Goal: Information Seeking & Learning: Compare options

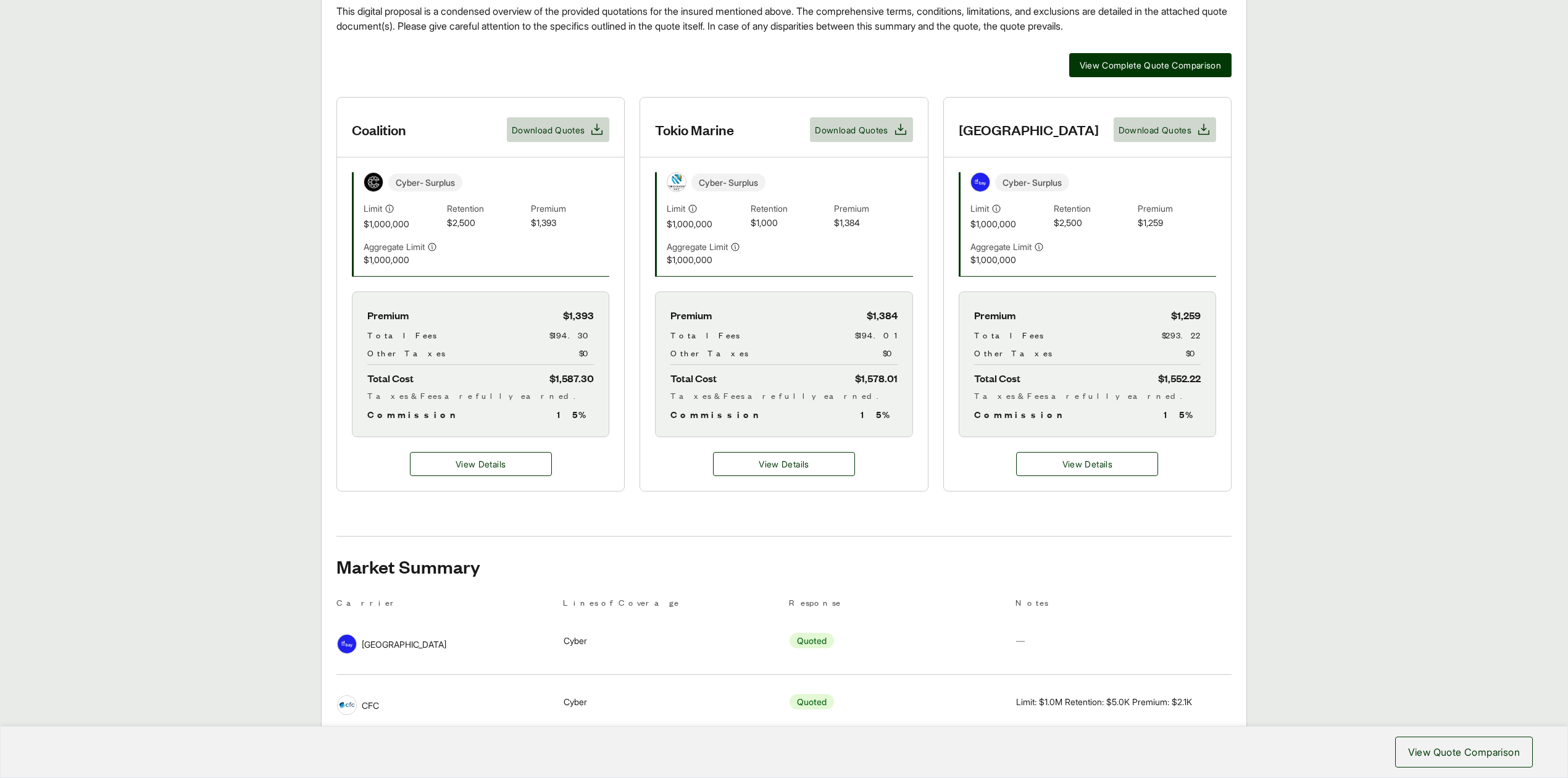
scroll to position [328, 0]
click at [102, 500] on main "Executive Summary Thank you for partnering with Anzen on your Executive Risk in…" at bounding box center [784, 397] width 1568 height 949
click at [450, 460] on button "View Details" at bounding box center [481, 463] width 142 height 24
click at [495, 469] on span "View Details" at bounding box center [481, 463] width 50 height 13
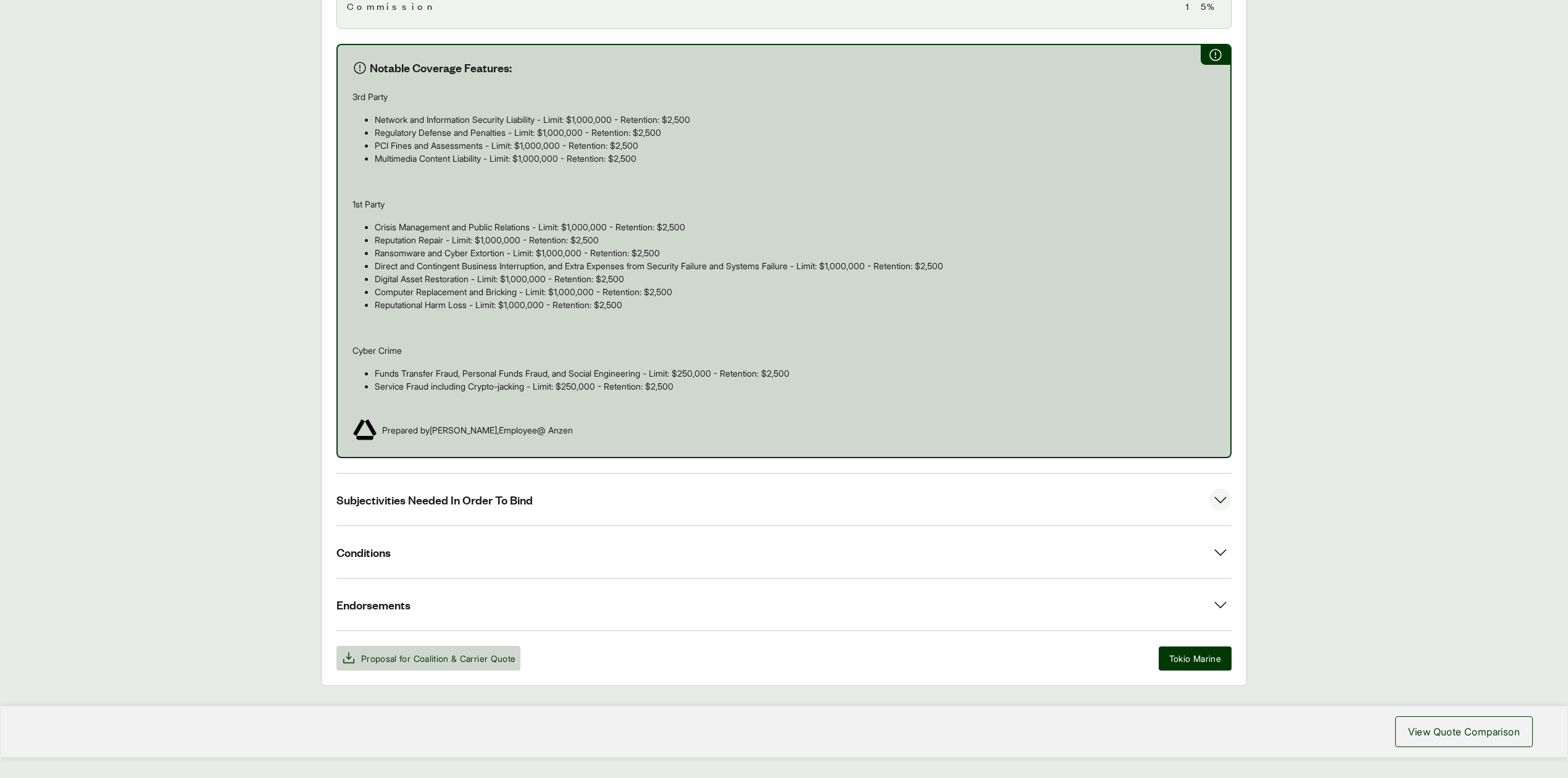
scroll to position [736, 0]
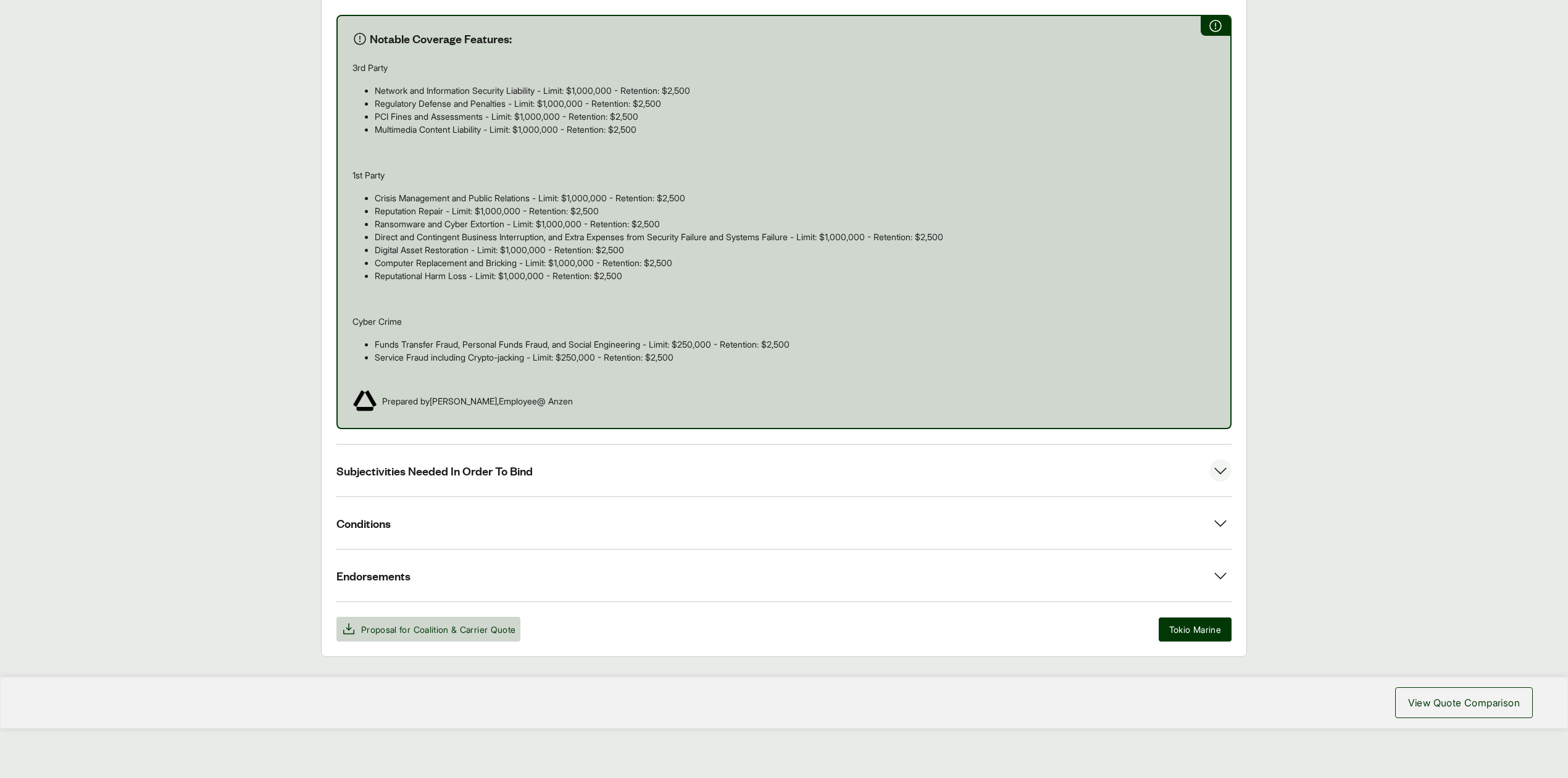
click at [575, 470] on button "Subjectivities Needed In Order To Bind" at bounding box center [783, 470] width 895 height 52
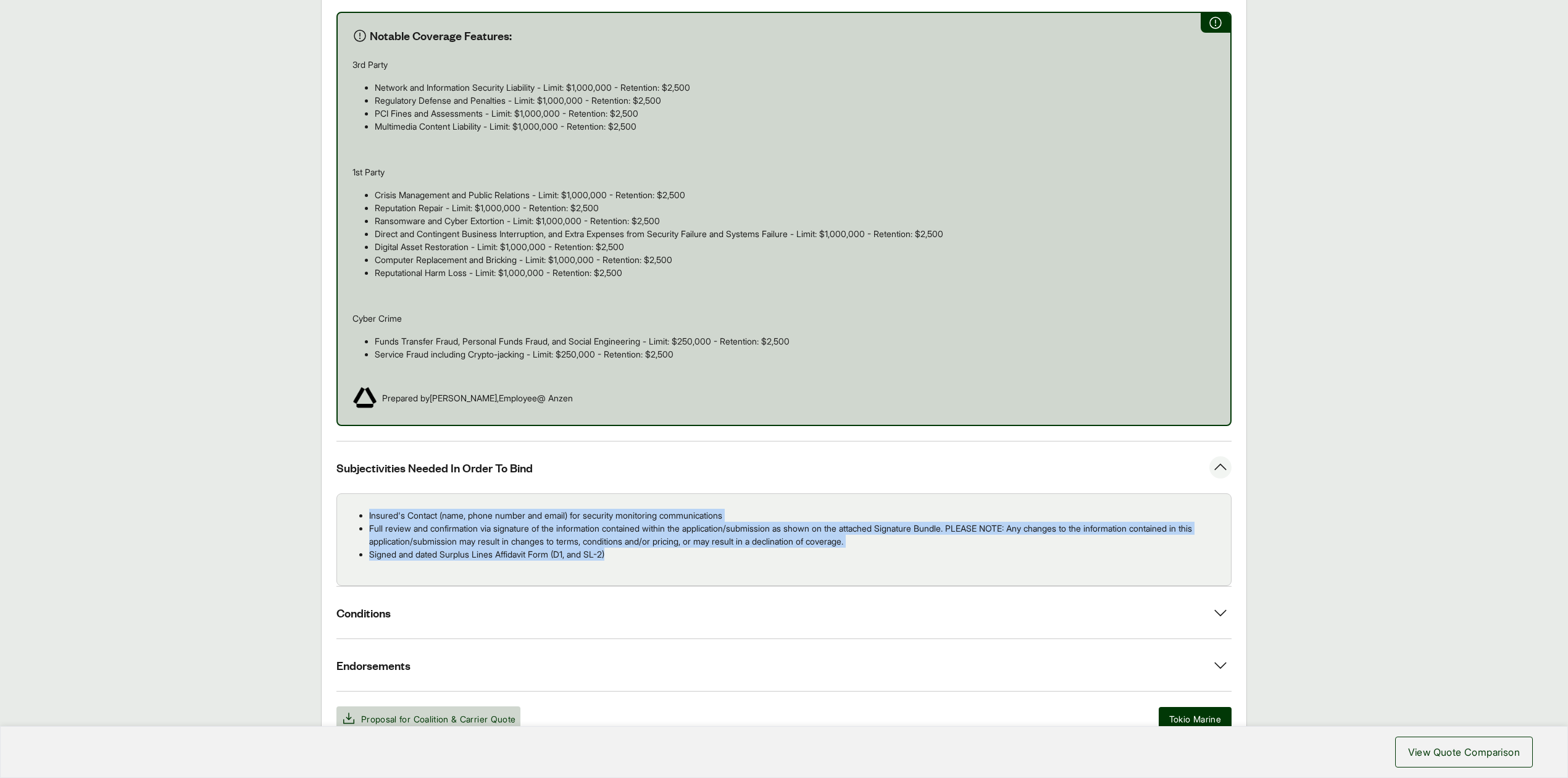
drag, startPoint x: 367, startPoint y: 519, endPoint x: 630, endPoint y: 559, distance: 266.0
click at [630, 559] on ul "Insured's Contact (name, phone number and email) for security monitoring commun…" at bounding box center [784, 534] width 874 height 52
copy ul "Insured's Contact (name, phone number and email) for security monitoring commun…"
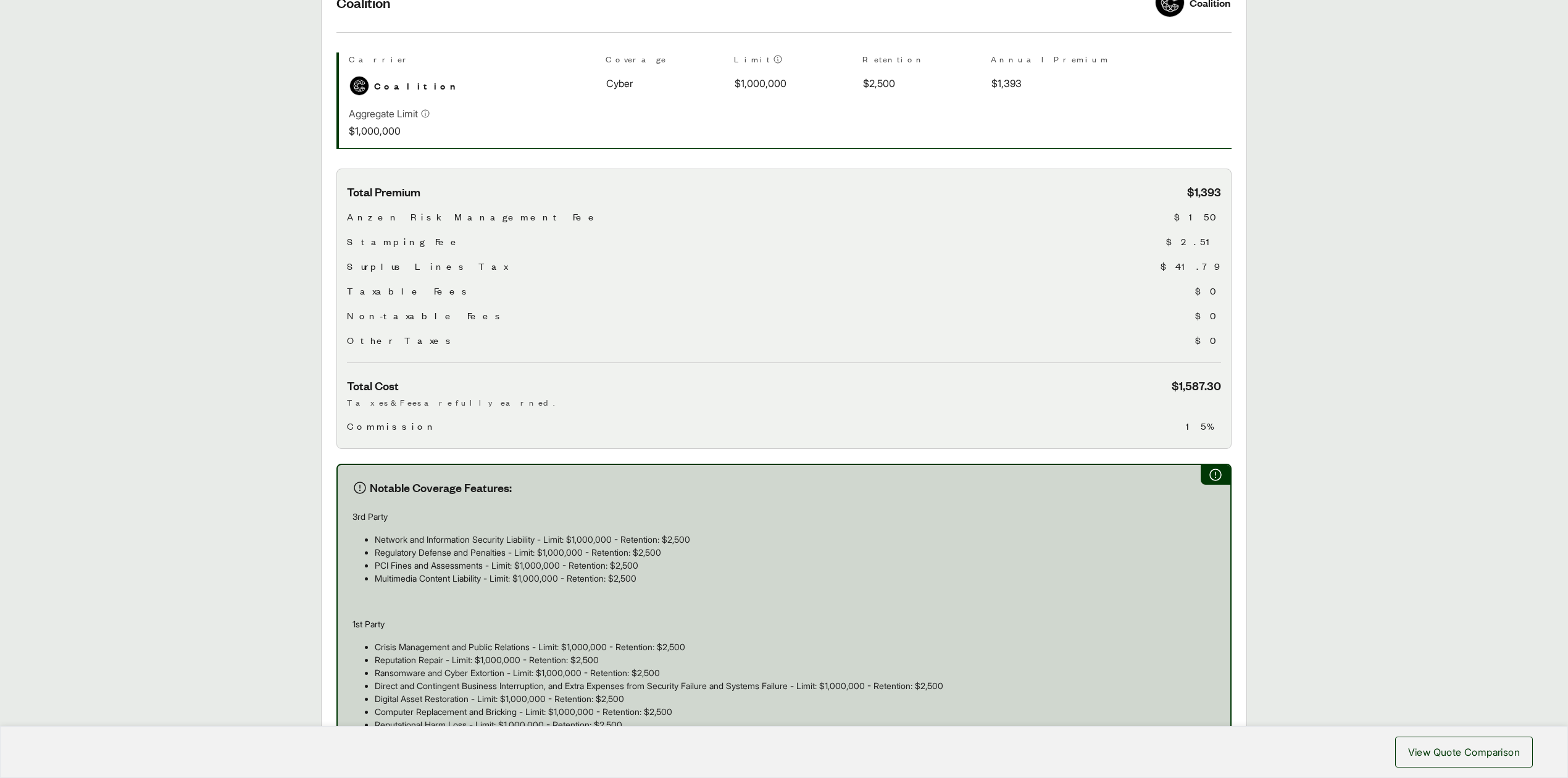
scroll to position [77, 0]
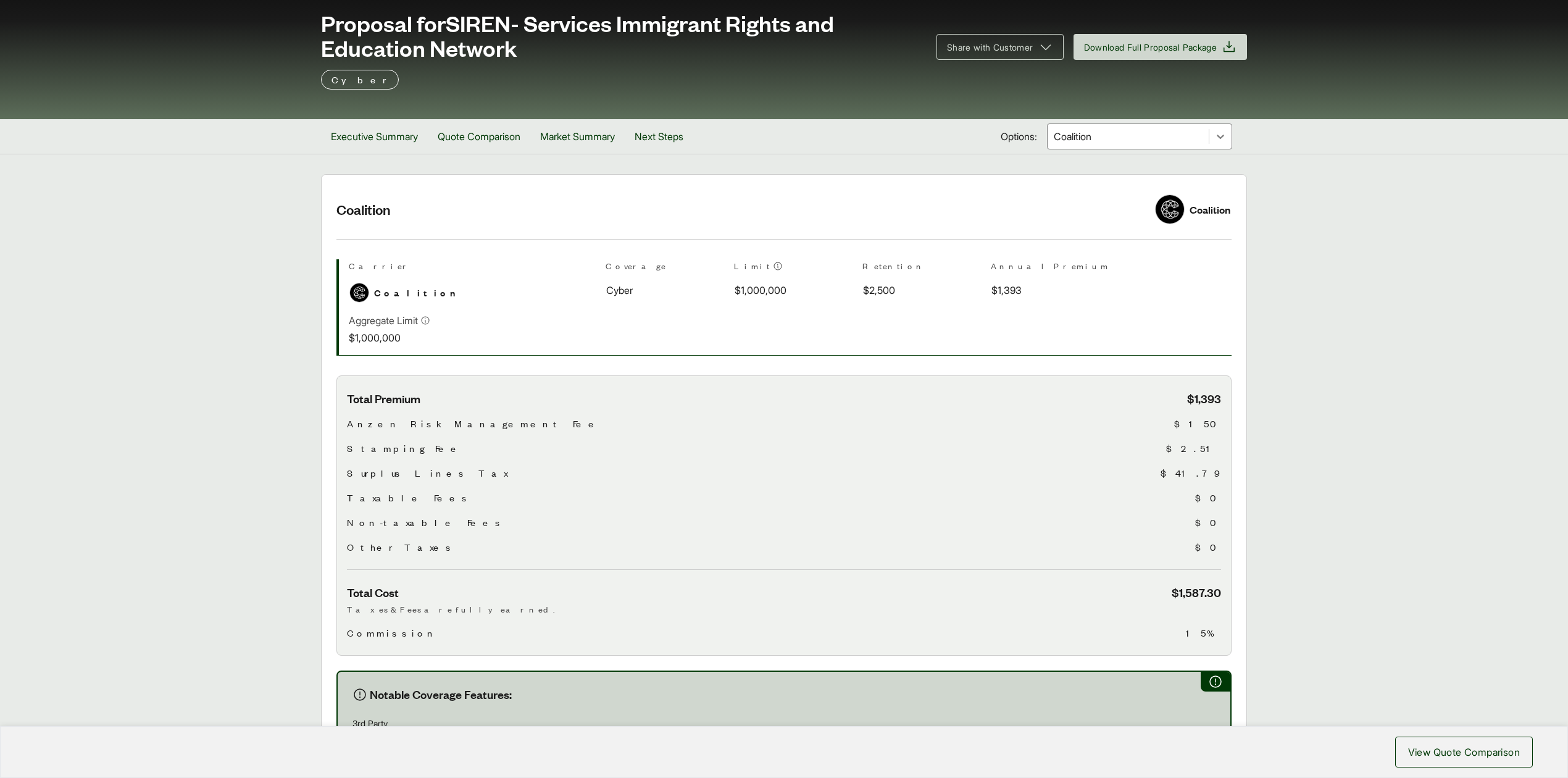
click at [1094, 141] on div at bounding box center [1128, 136] width 151 height 15
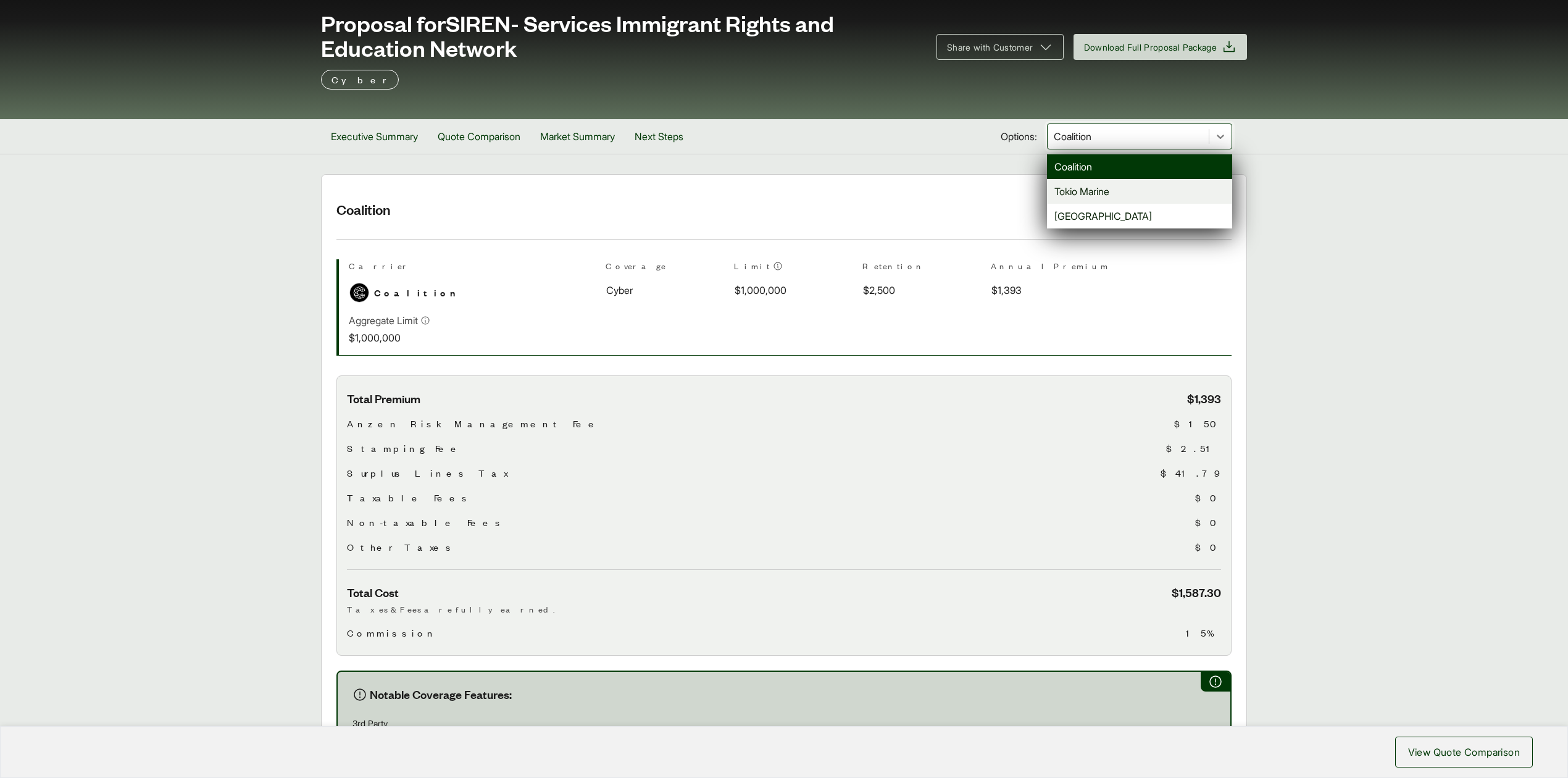
click at [1078, 193] on div "Tokio Marine" at bounding box center [1139, 191] width 185 height 25
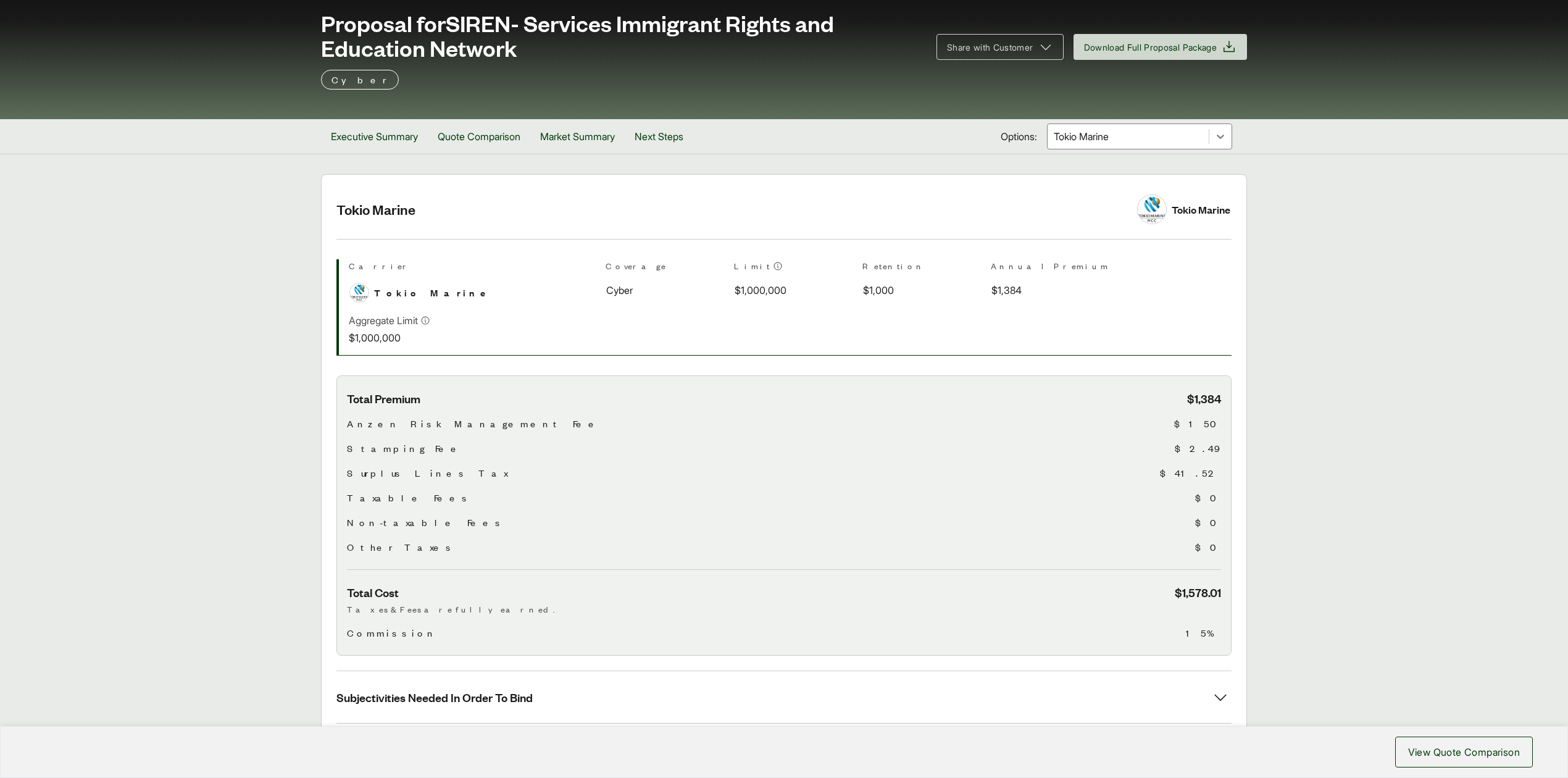
drag, startPoint x: 1092, startPoint y: 140, endPoint x: 1092, endPoint y: 147, distance: 7.0
click at [1092, 139] on div at bounding box center [1128, 136] width 151 height 15
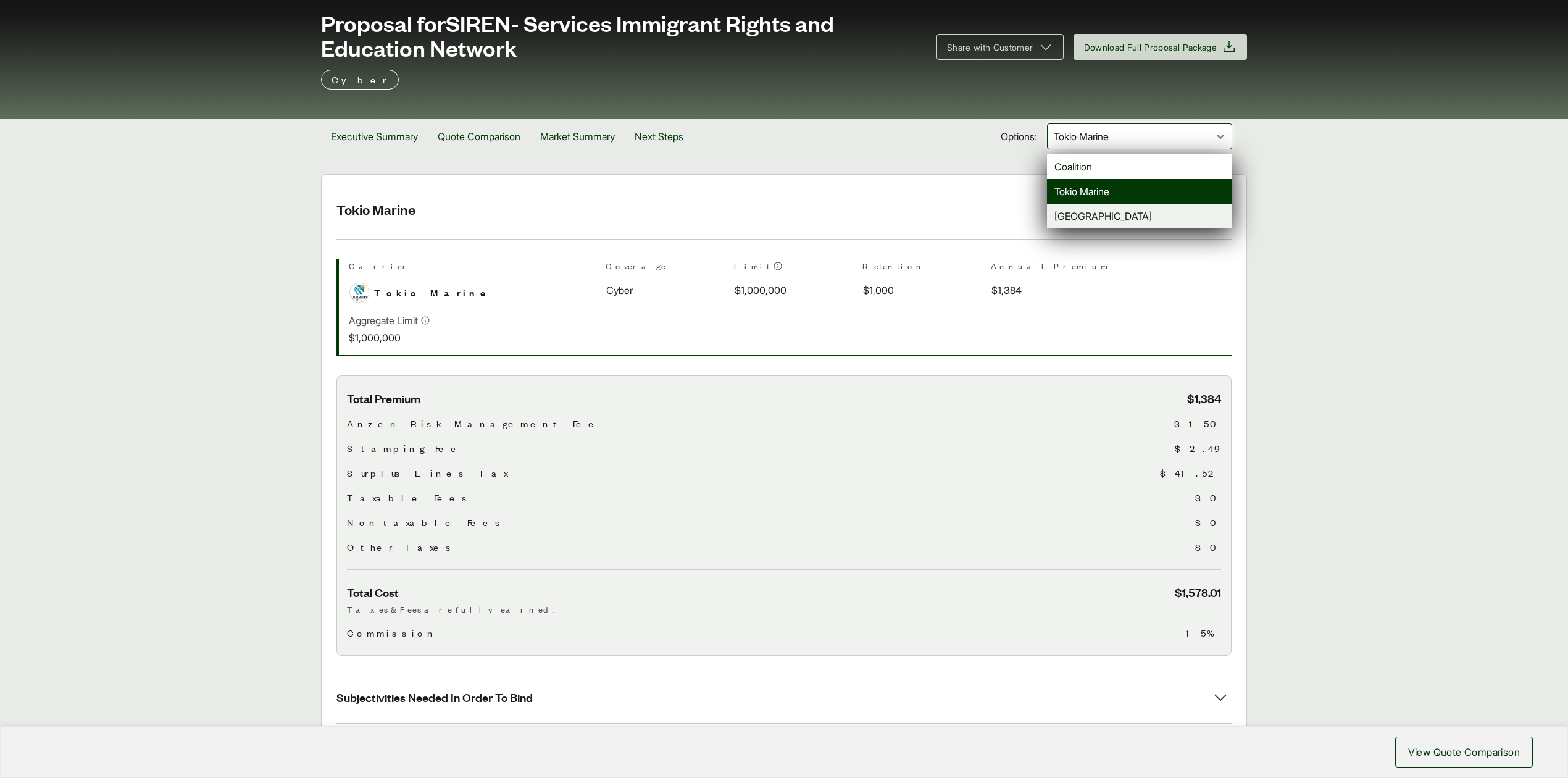
click at [1077, 227] on div "[GEOGRAPHIC_DATA]" at bounding box center [1139, 216] width 185 height 25
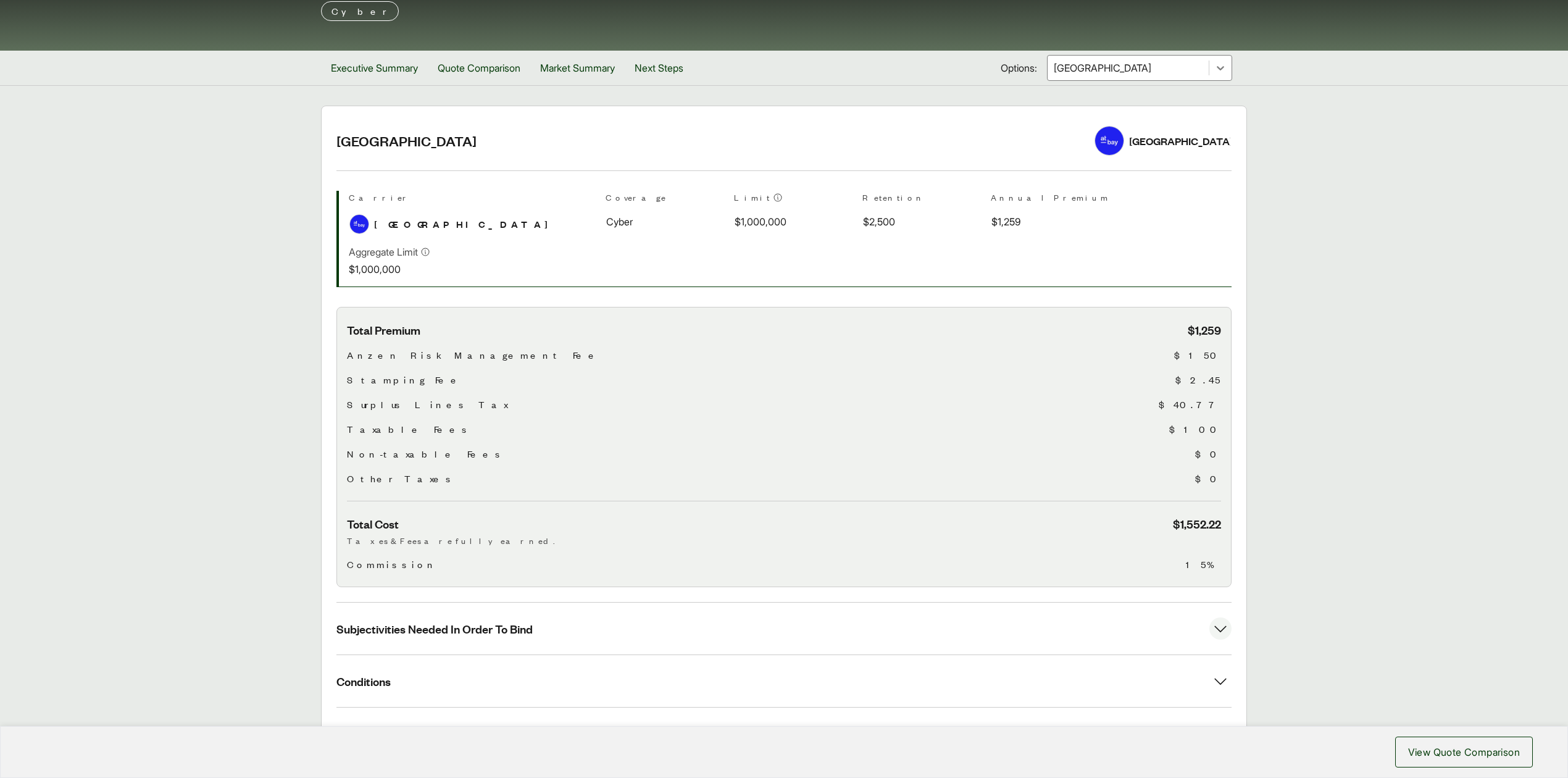
scroll to position [142, 0]
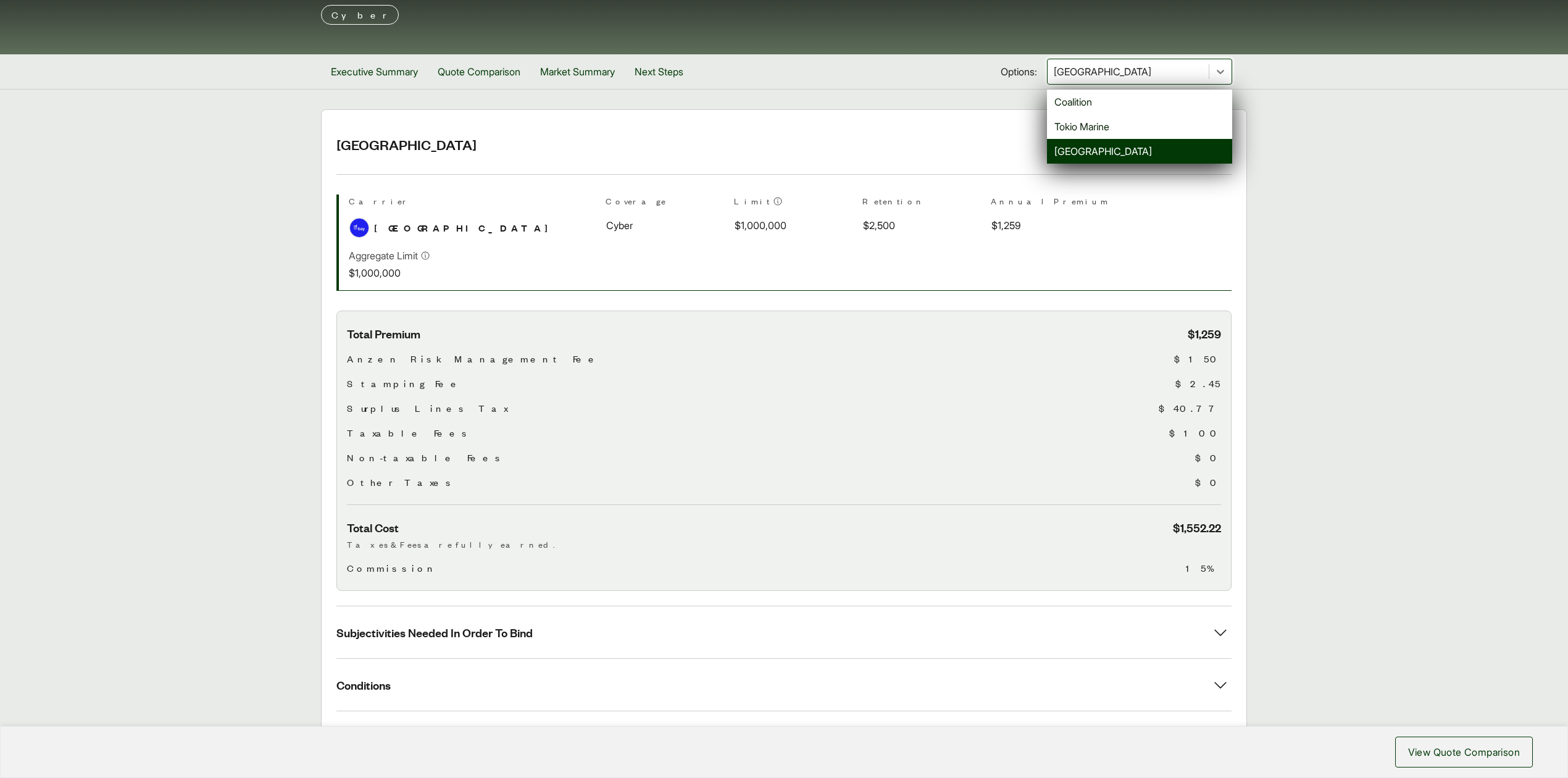
drag, startPoint x: 1123, startPoint y: 68, endPoint x: 1101, endPoint y: 89, distance: 30.4
click at [1123, 68] on div at bounding box center [1128, 72] width 151 height 15
click at [1067, 129] on div "Tokio Marine" at bounding box center [1139, 126] width 185 height 25
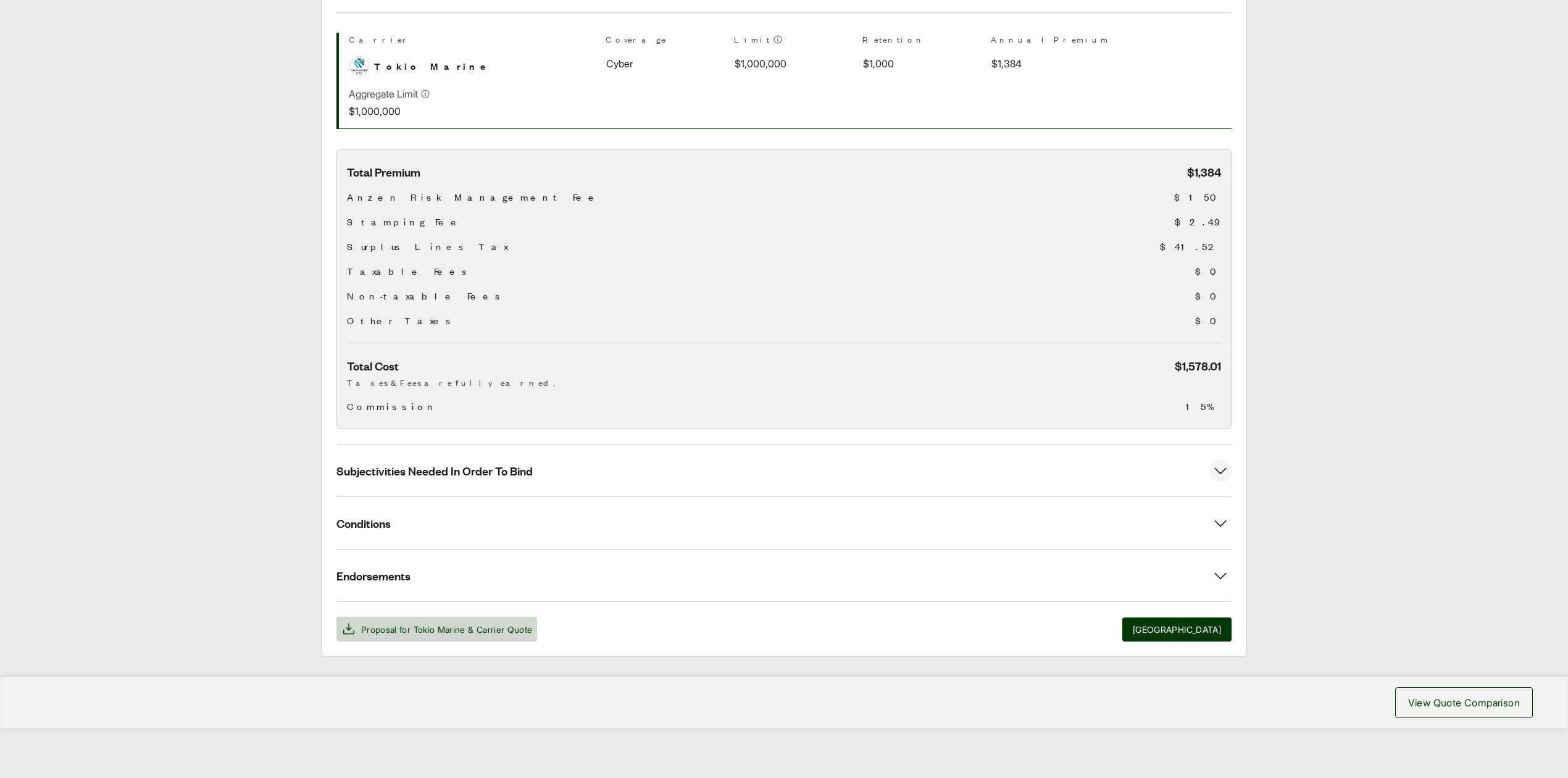
click at [544, 472] on button "Subjectivities Needed In Order To Bind" at bounding box center [783, 470] width 895 height 52
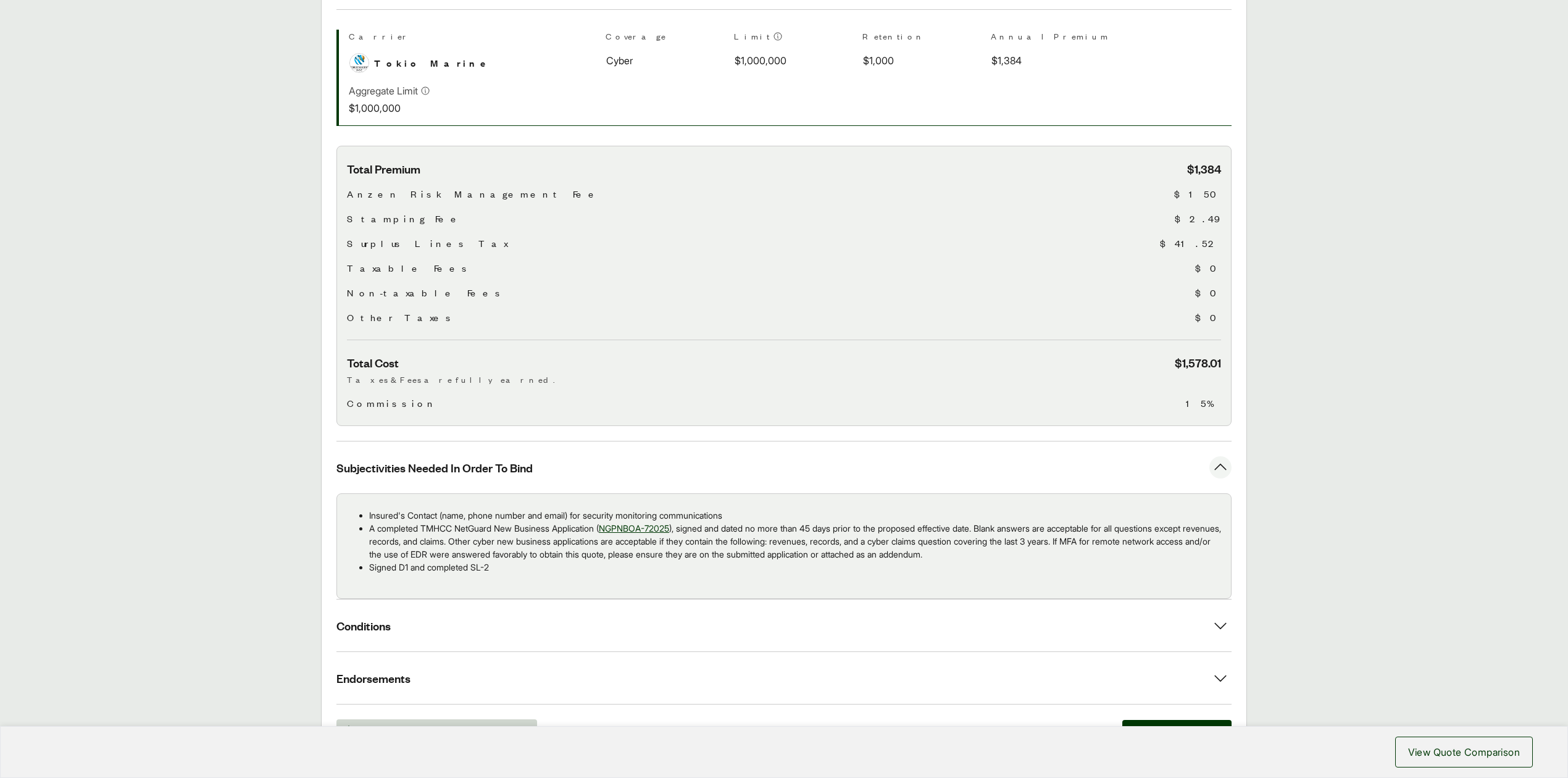
scroll to position [308, 0]
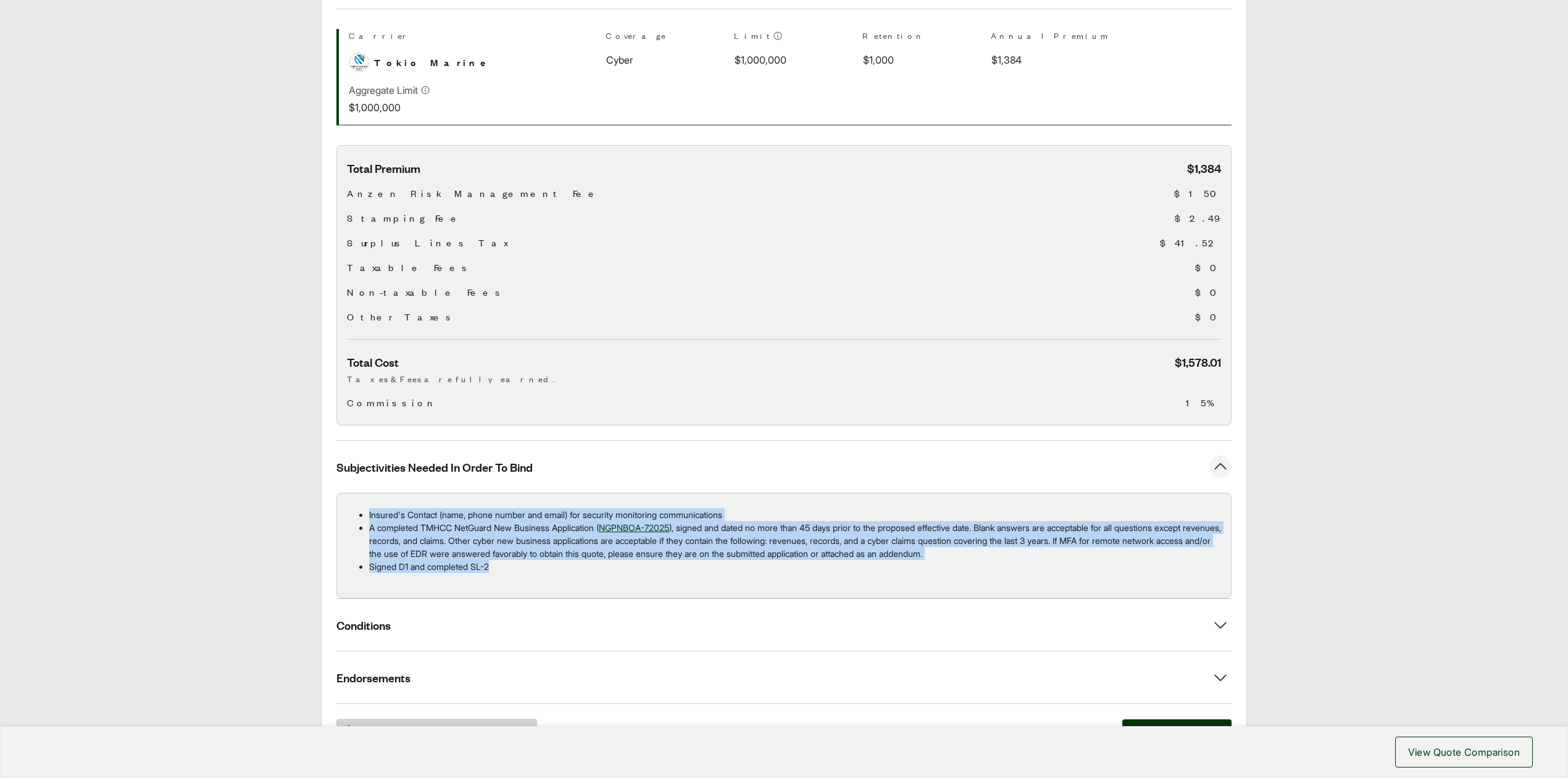
drag, startPoint x: 369, startPoint y: 515, endPoint x: 546, endPoint y: 576, distance: 187.2
click at [546, 576] on div "Insured's Contact (name, phone number and email) for security monitoring commun…" at bounding box center [783, 546] width 895 height 106
copy ul "Insured's Contact (name, phone number and email) for security monitoring commun…"
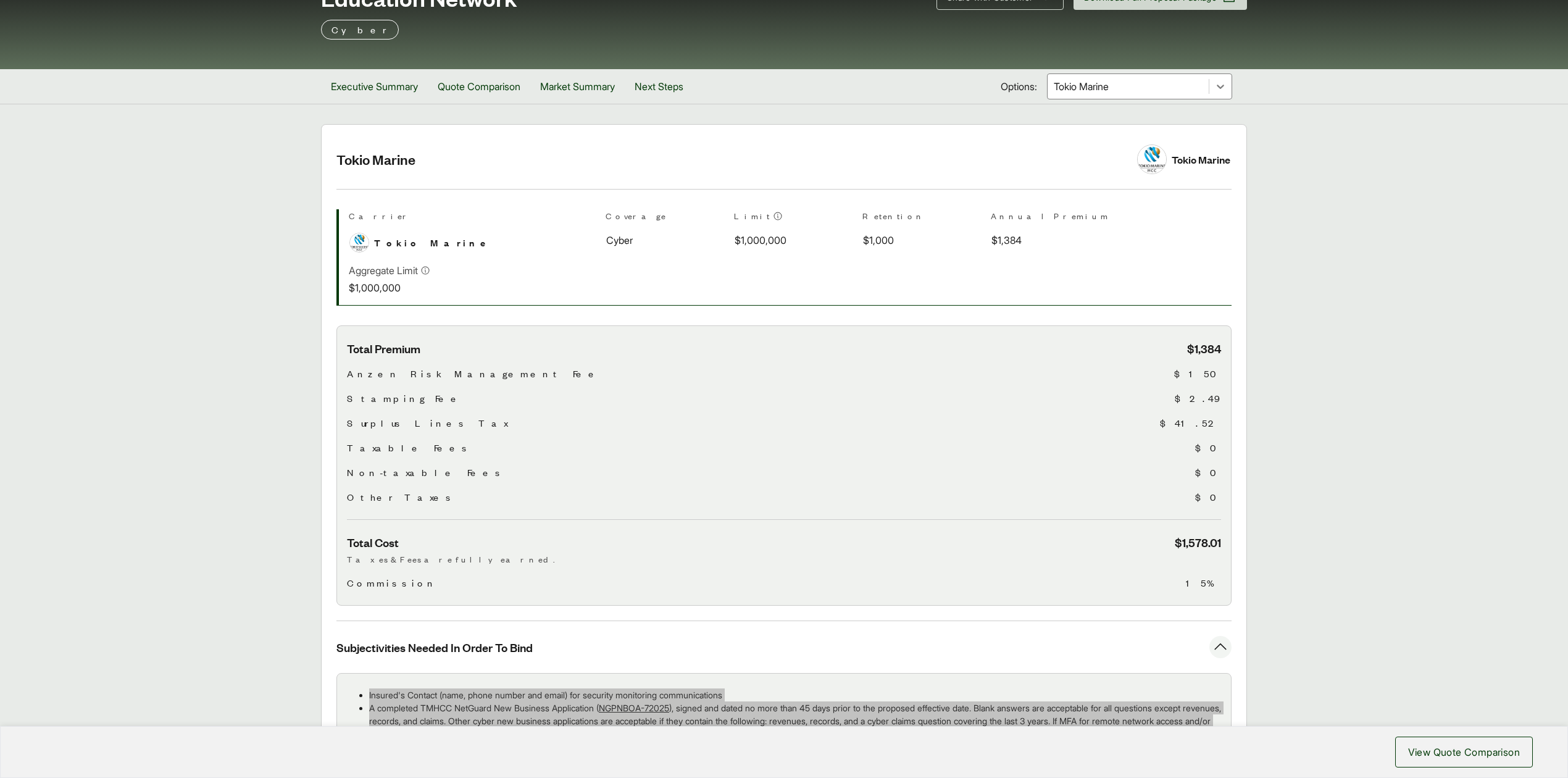
scroll to position [60, 0]
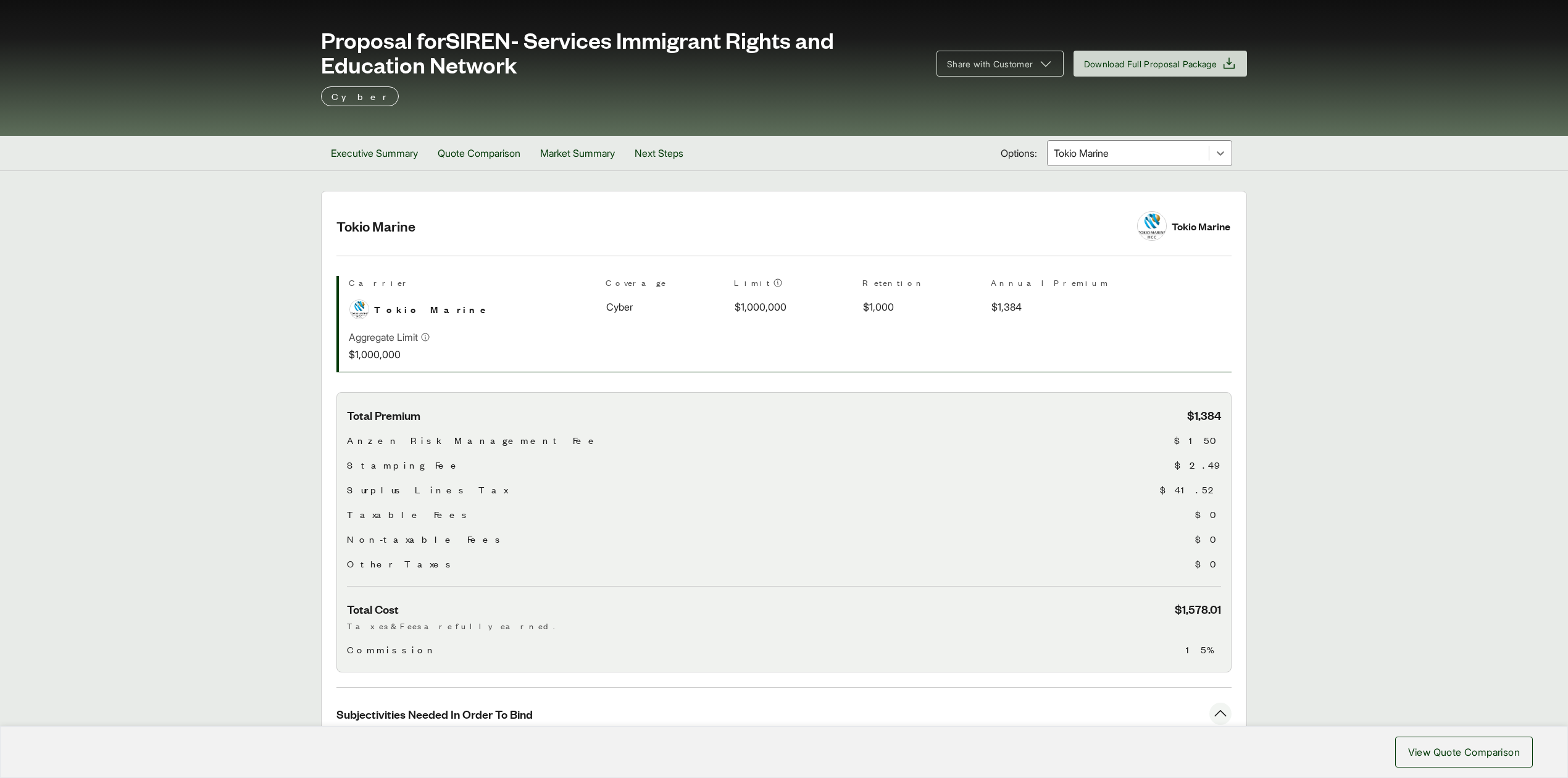
drag, startPoint x: 1097, startPoint y: 156, endPoint x: 1097, endPoint y: 168, distance: 12.0
click at [1097, 156] on div at bounding box center [1128, 153] width 151 height 15
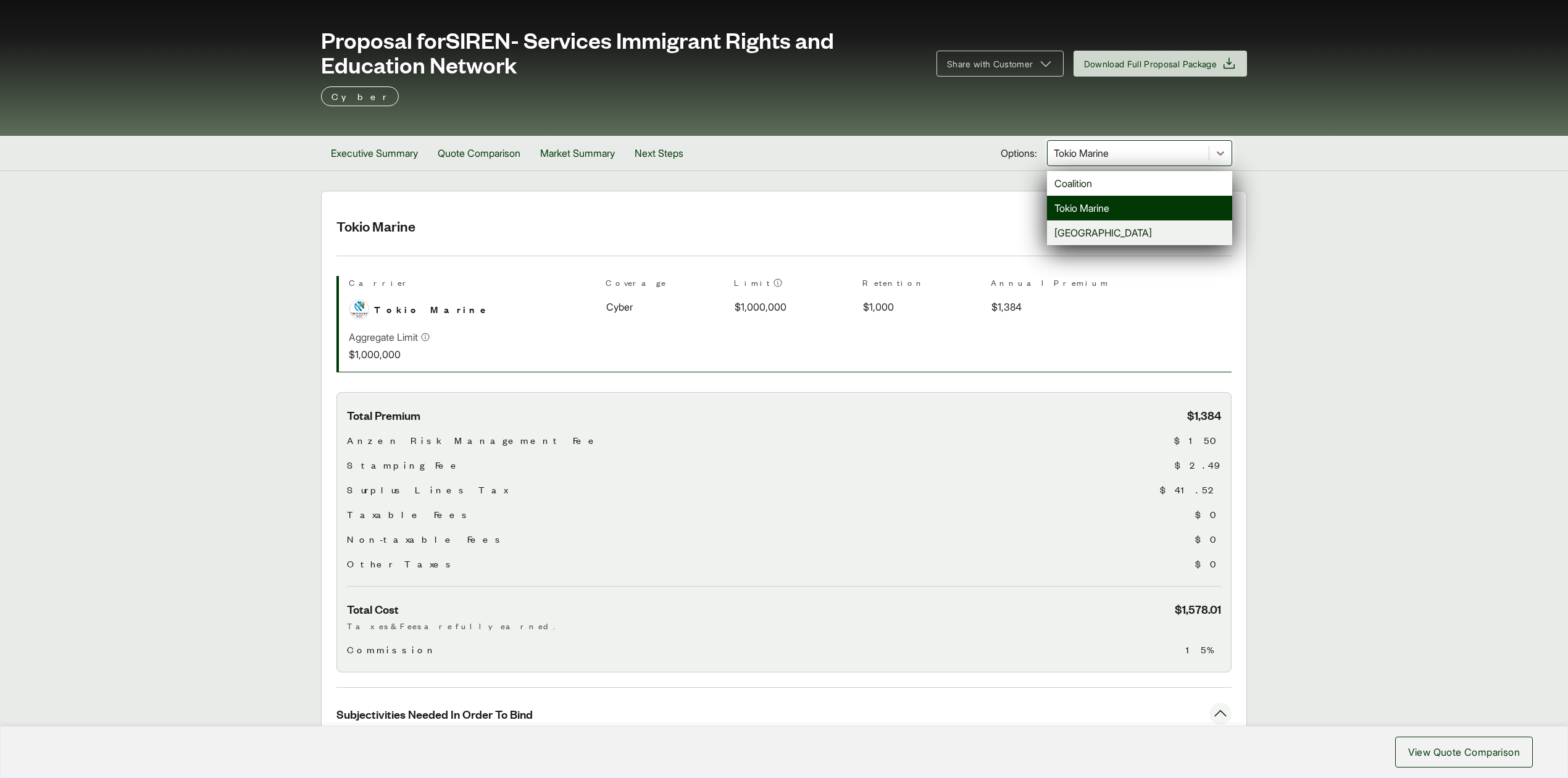
click at [1080, 240] on div "[GEOGRAPHIC_DATA]" at bounding box center [1139, 233] width 185 height 25
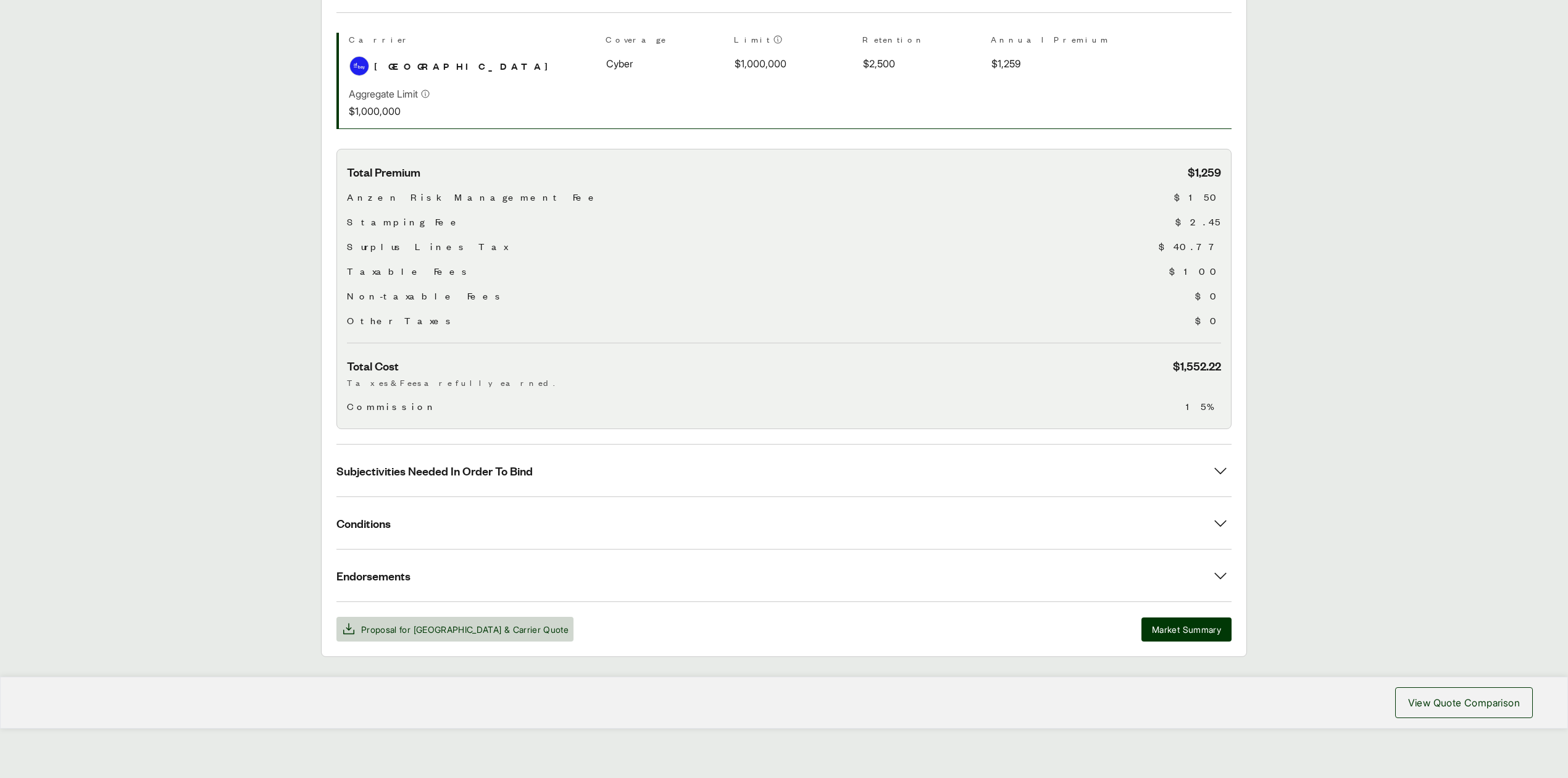
scroll to position [305, 0]
click at [466, 465] on span "Subjectivities Needed In Order To Bind" at bounding box center [434, 470] width 196 height 16
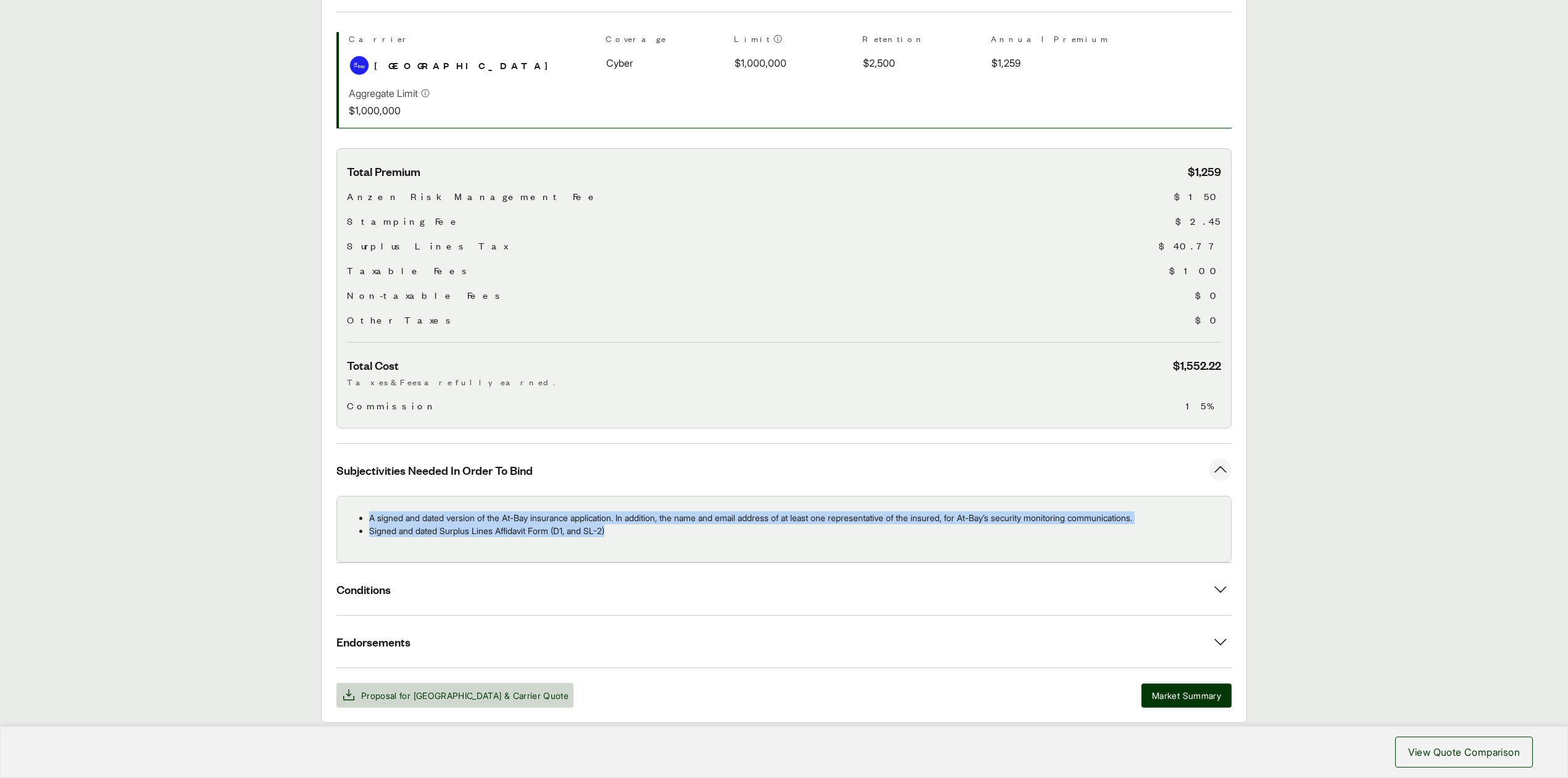
drag, startPoint x: 368, startPoint y: 521, endPoint x: 633, endPoint y: 539, distance: 265.6
click at [633, 539] on div "A signed and dated version of the At-Bay insurance application. In addition, th…" at bounding box center [783, 529] width 895 height 67
copy ul "A signed and dated version of the At-Bay insurance application. In addition, th…"
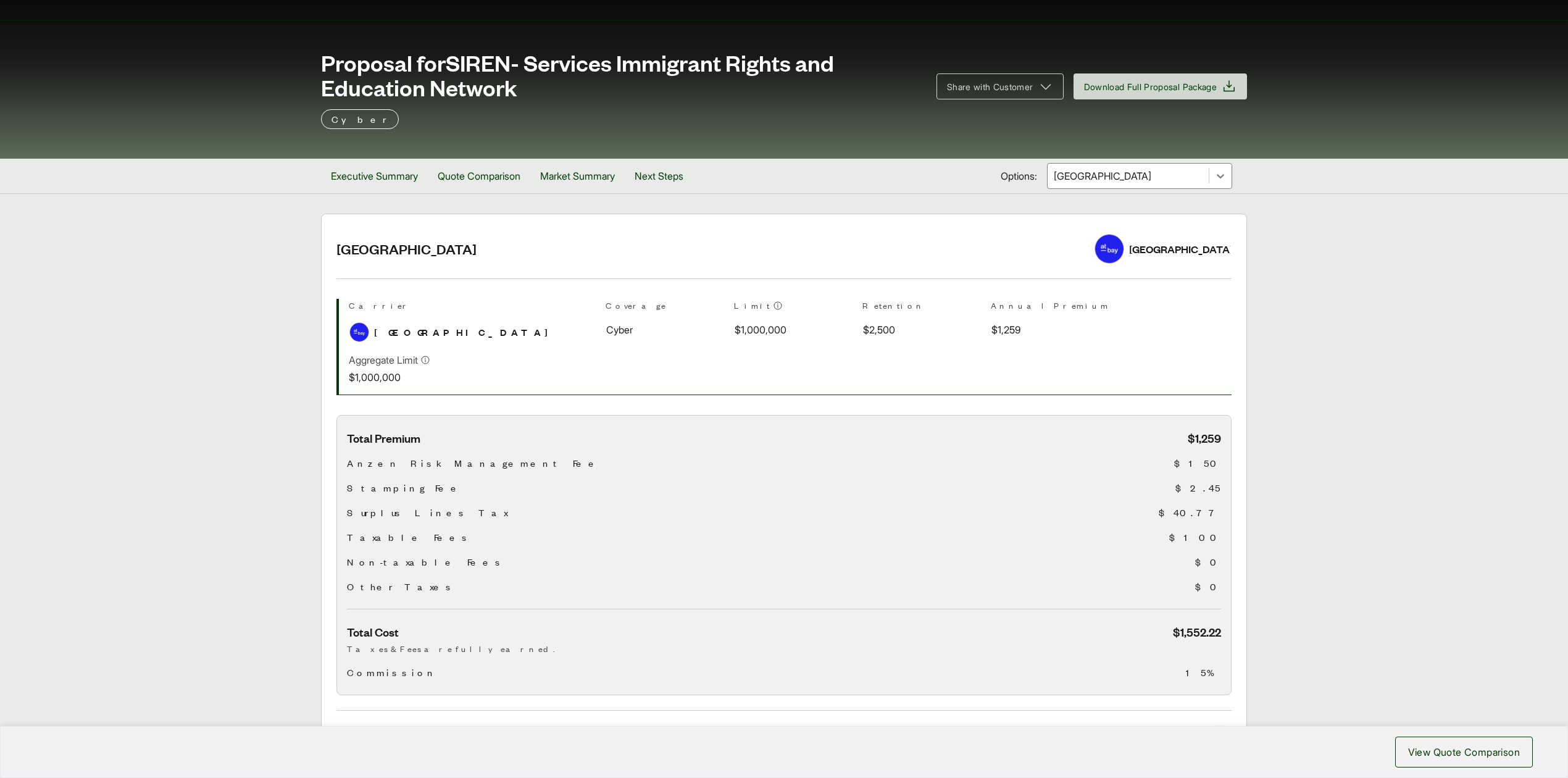
scroll to position [0, 0]
